Goal: Task Accomplishment & Management: Manage account settings

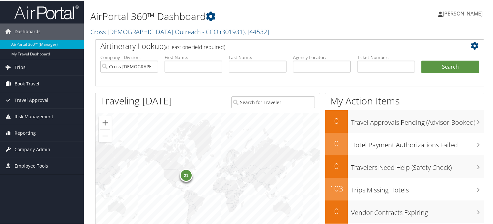
click at [31, 84] on span "Book Travel" at bounding box center [27, 83] width 25 height 16
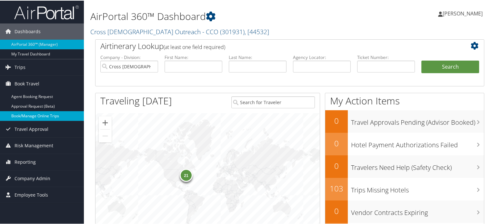
click at [55, 116] on link "Book/Manage Online Trips" at bounding box center [42, 116] width 84 height 10
click at [40, 78] on link "Book Travel" at bounding box center [42, 83] width 84 height 16
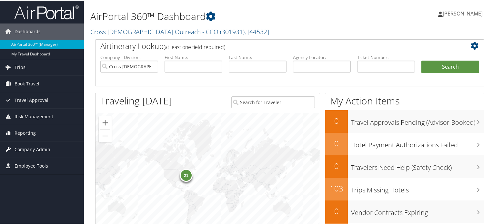
click at [31, 147] on span "Company Admin" at bounding box center [33, 149] width 36 height 16
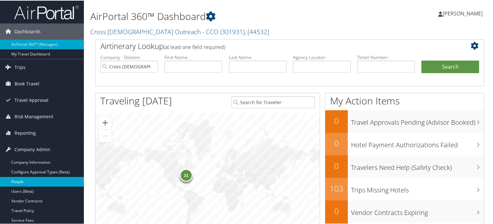
click at [26, 181] on link "People" at bounding box center [42, 182] width 84 height 10
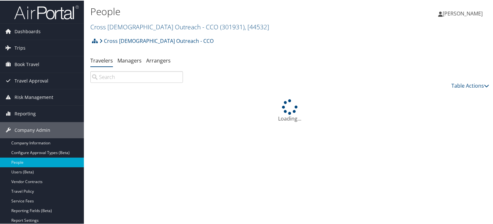
click at [119, 77] on input "search" at bounding box center [136, 77] width 93 height 12
type input "e"
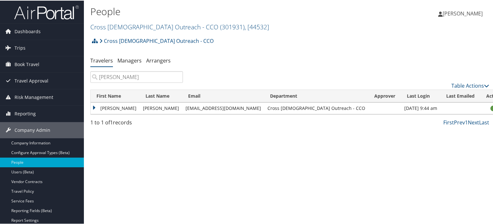
type input "scott"
